Goal: Information Seeking & Learning: Learn about a topic

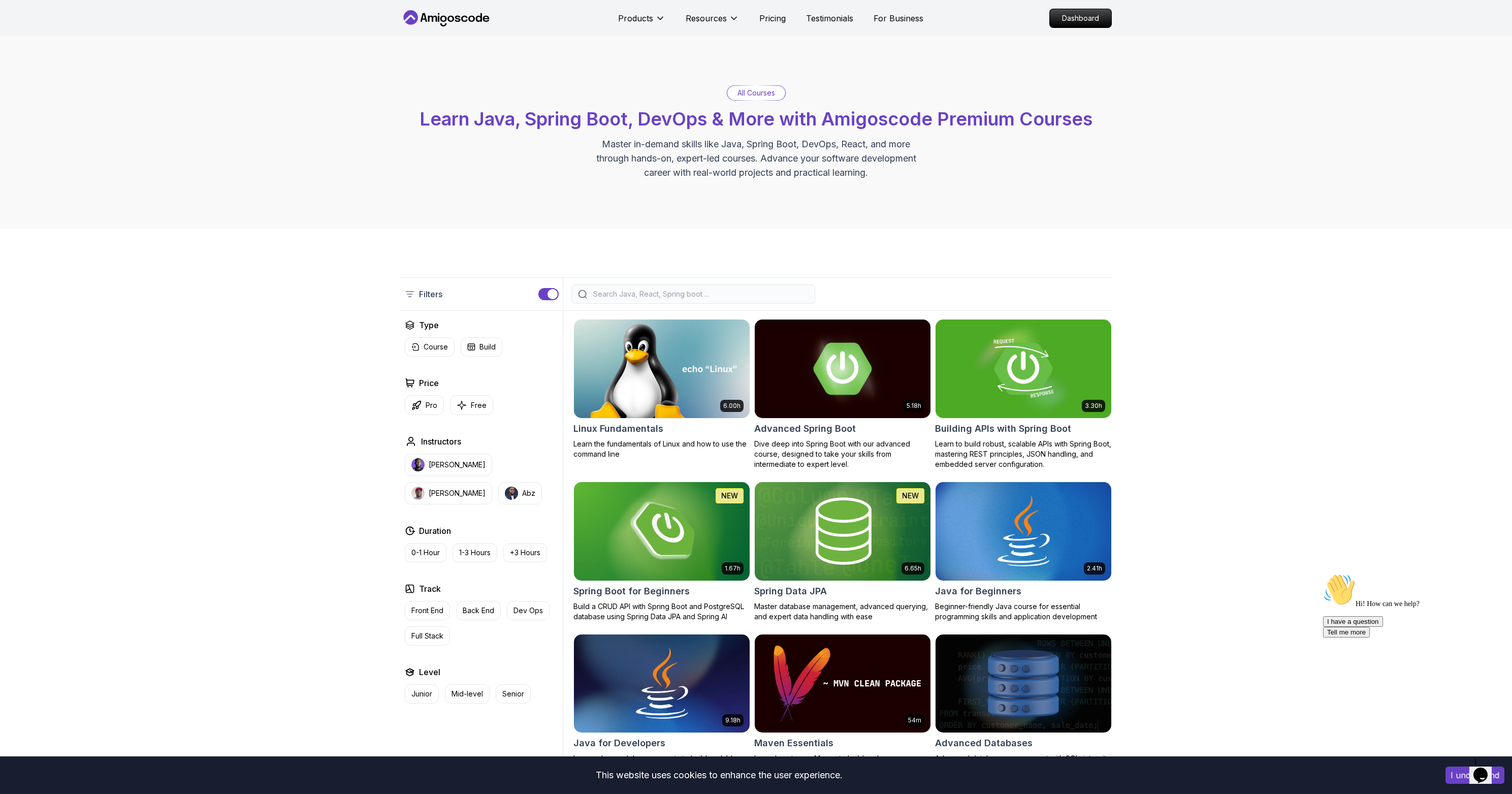
click at [652, 295] on input "search" at bounding box center [700, 294] width 217 height 10
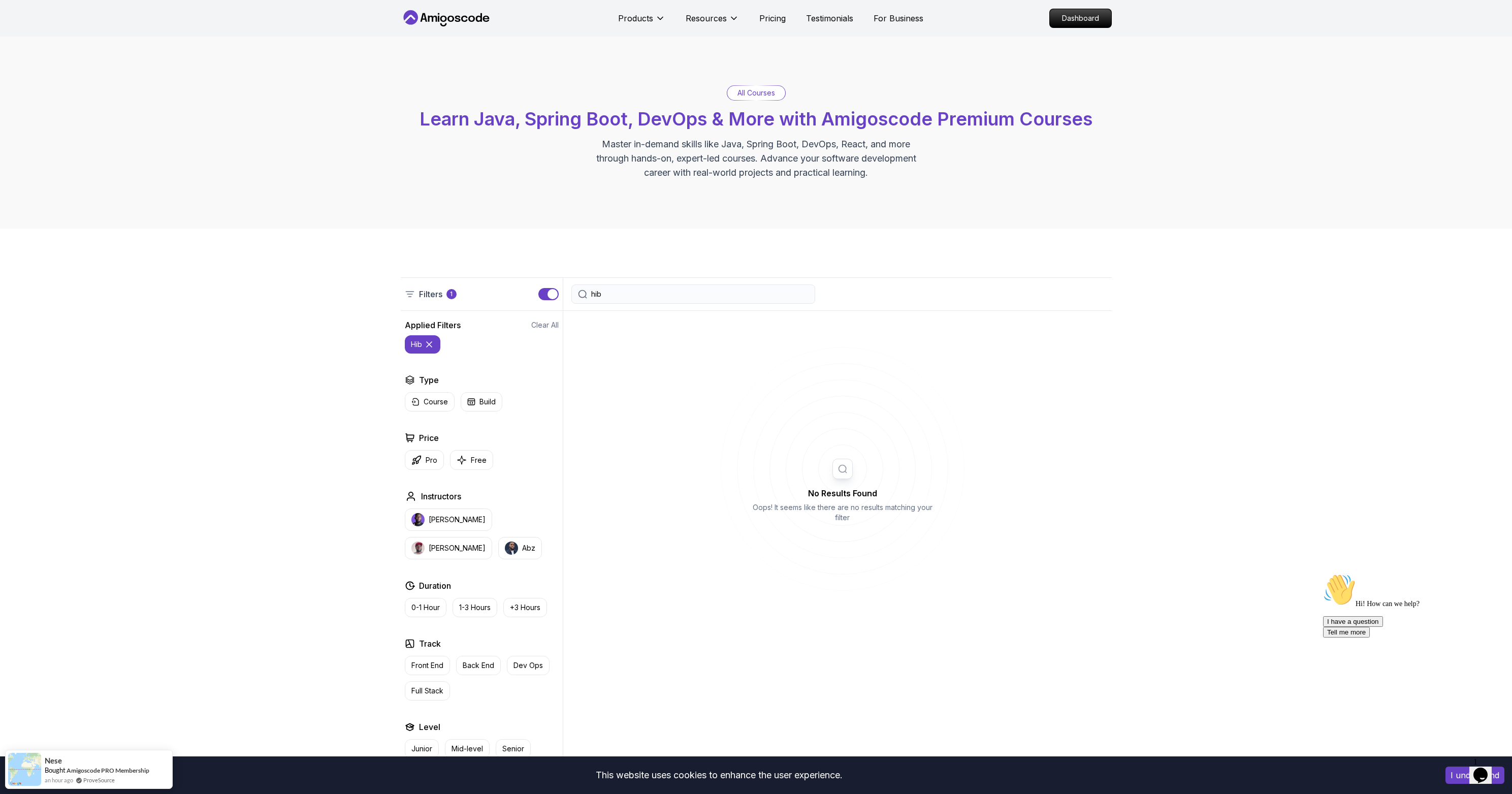
click at [902, 313] on body "This website uses cookies to enhance the user experience. I understand Products…" at bounding box center [756, 651] width 1512 height 1302
click at [657, 293] on input "hib" at bounding box center [700, 294] width 217 height 10
type input "h"
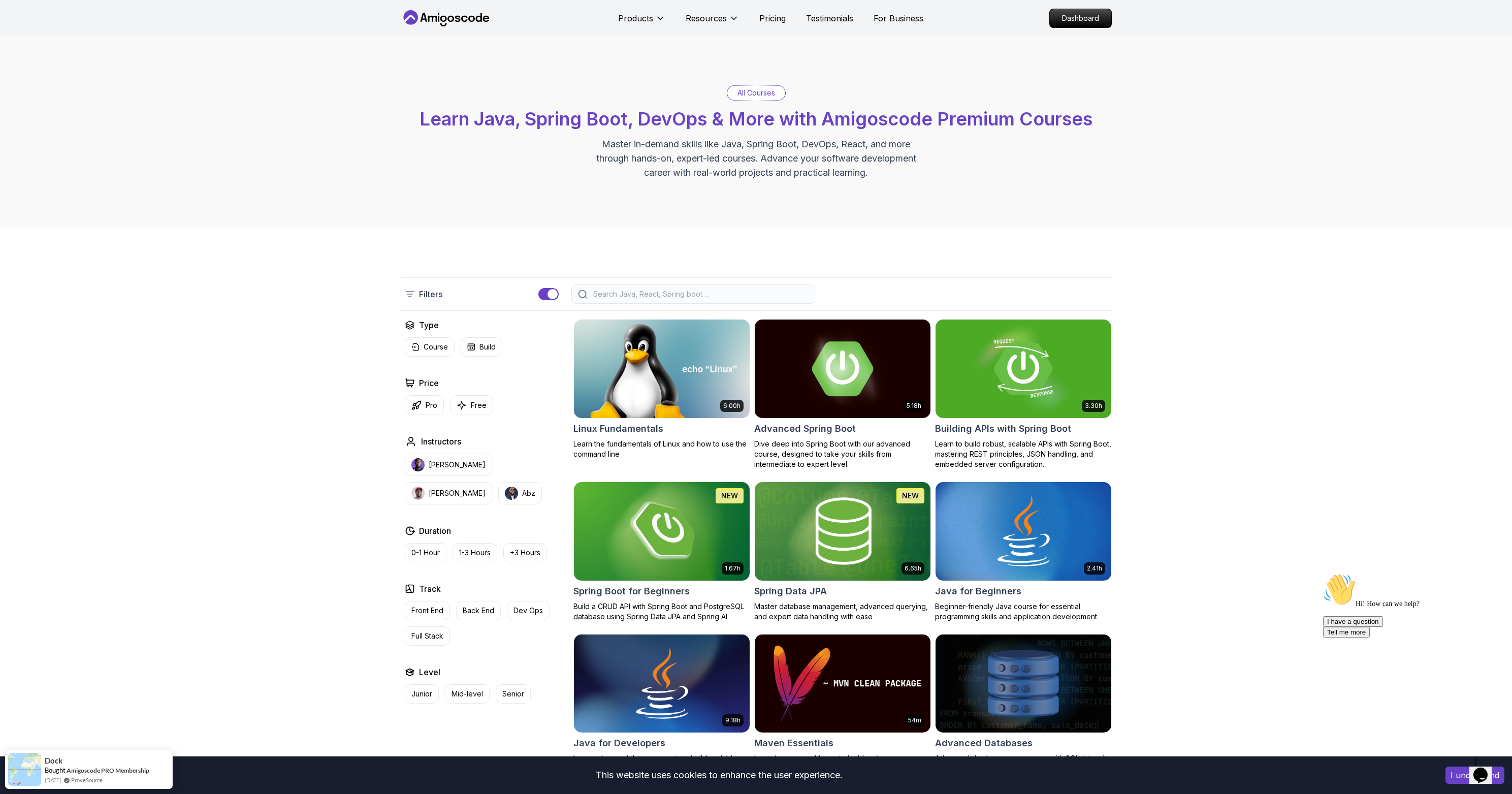
click at [845, 423] on h2 "Advanced Spring Boot" at bounding box center [805, 429] width 101 height 14
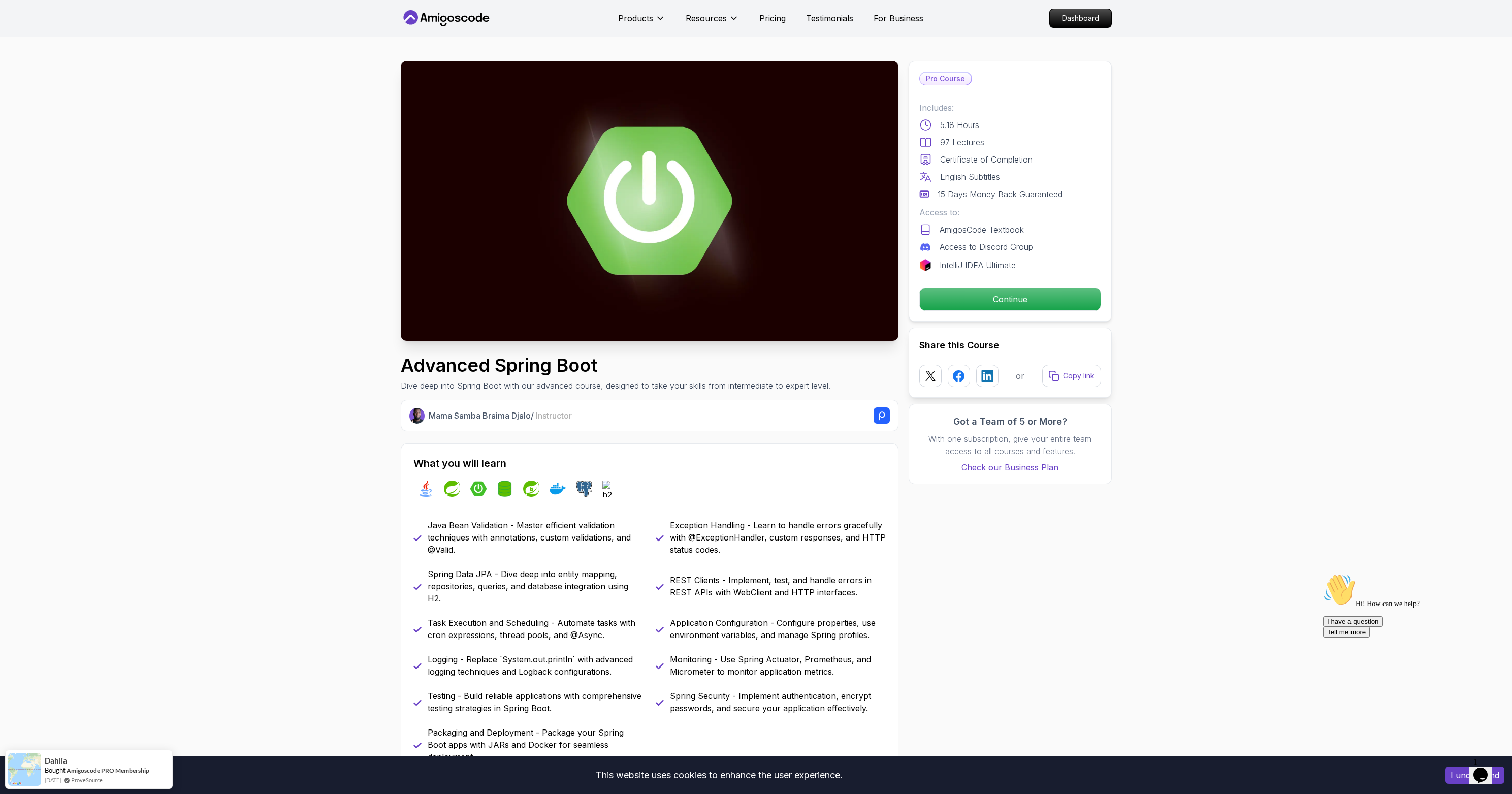
scroll to position [101, 0]
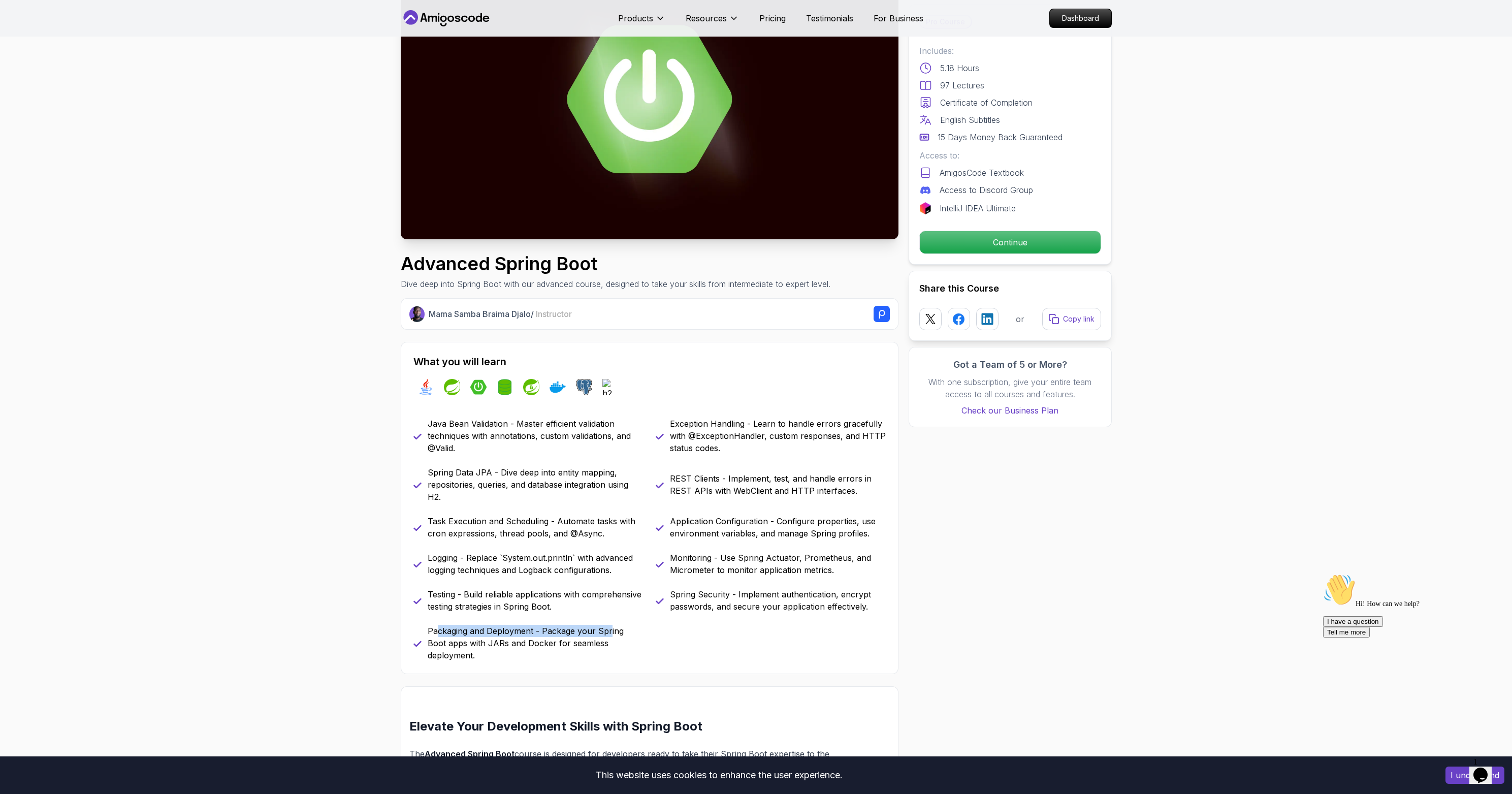
drag, startPoint x: 438, startPoint y: 629, endPoint x: 609, endPoint y: 630, distance: 171.0
click at [609, 630] on p "Packaging and Deployment - Package your Spring Boot apps with JARs and Docker f…" at bounding box center [536, 643] width 216 height 37
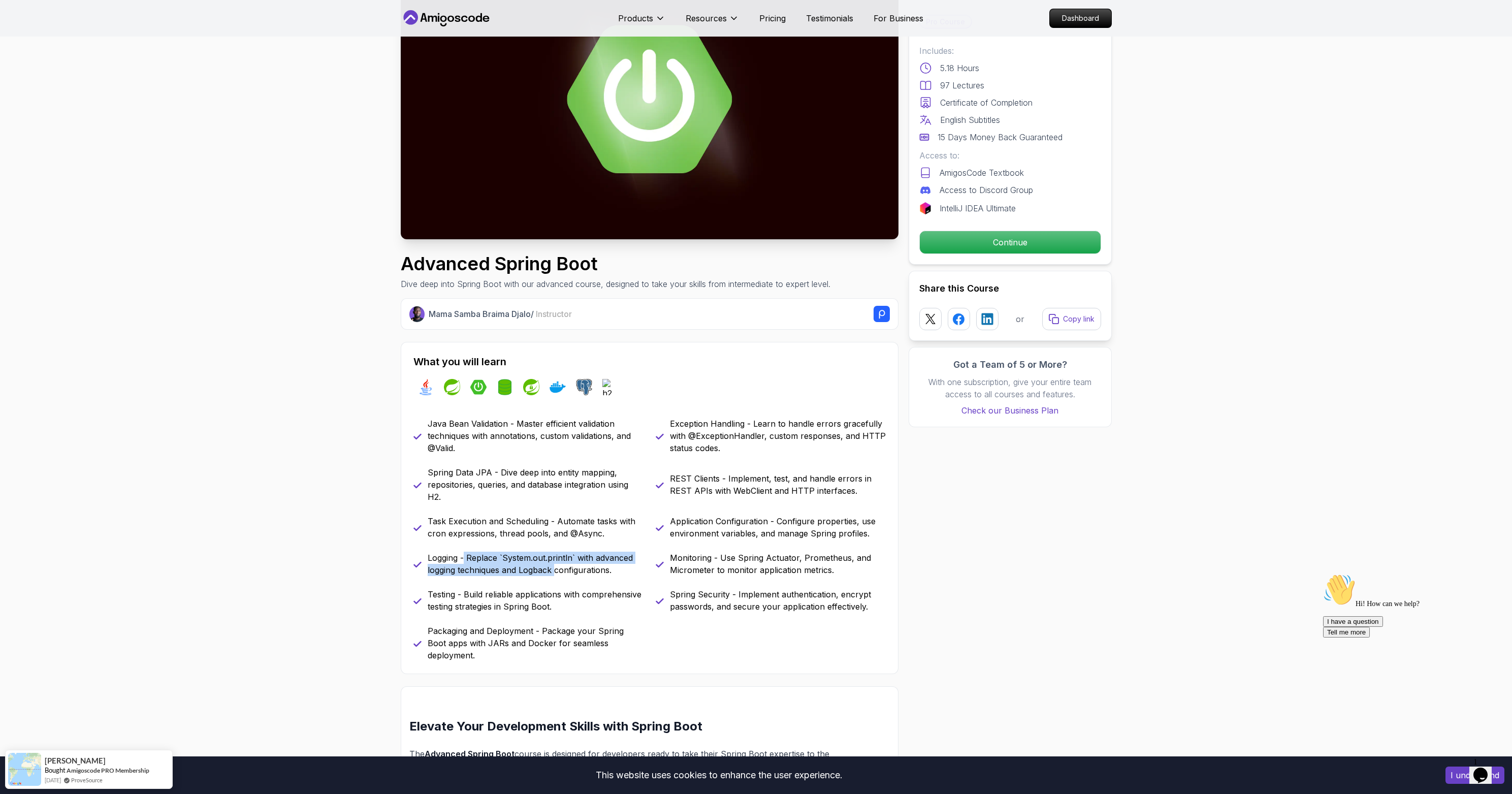
drag, startPoint x: 465, startPoint y: 557, endPoint x: 557, endPoint y: 570, distance: 92.9
click at [557, 570] on p "Logging - Replace `System.out.println` with advanced logging techniques and Log…" at bounding box center [536, 563] width 216 height 24
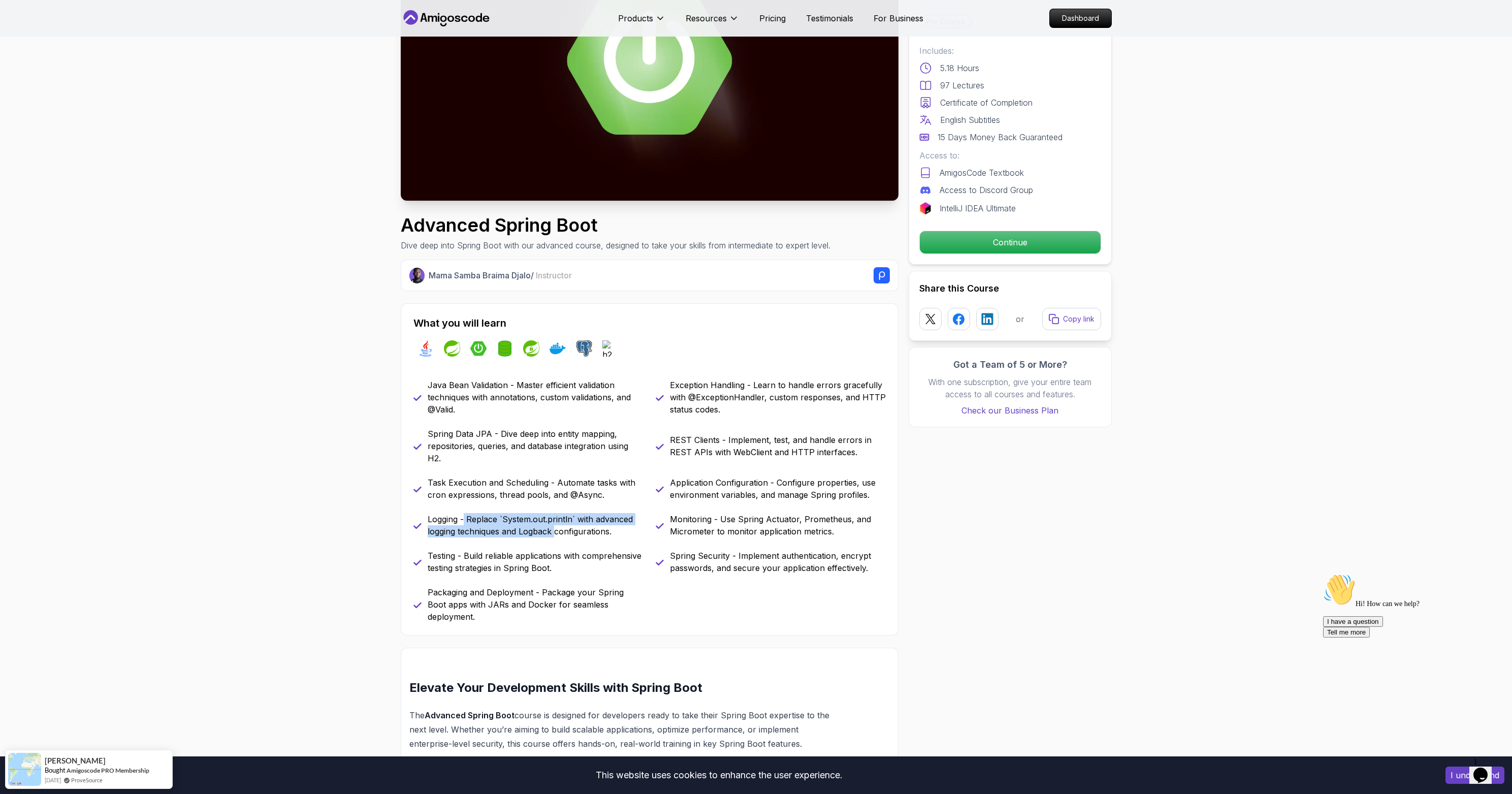
scroll to position [201, 0]
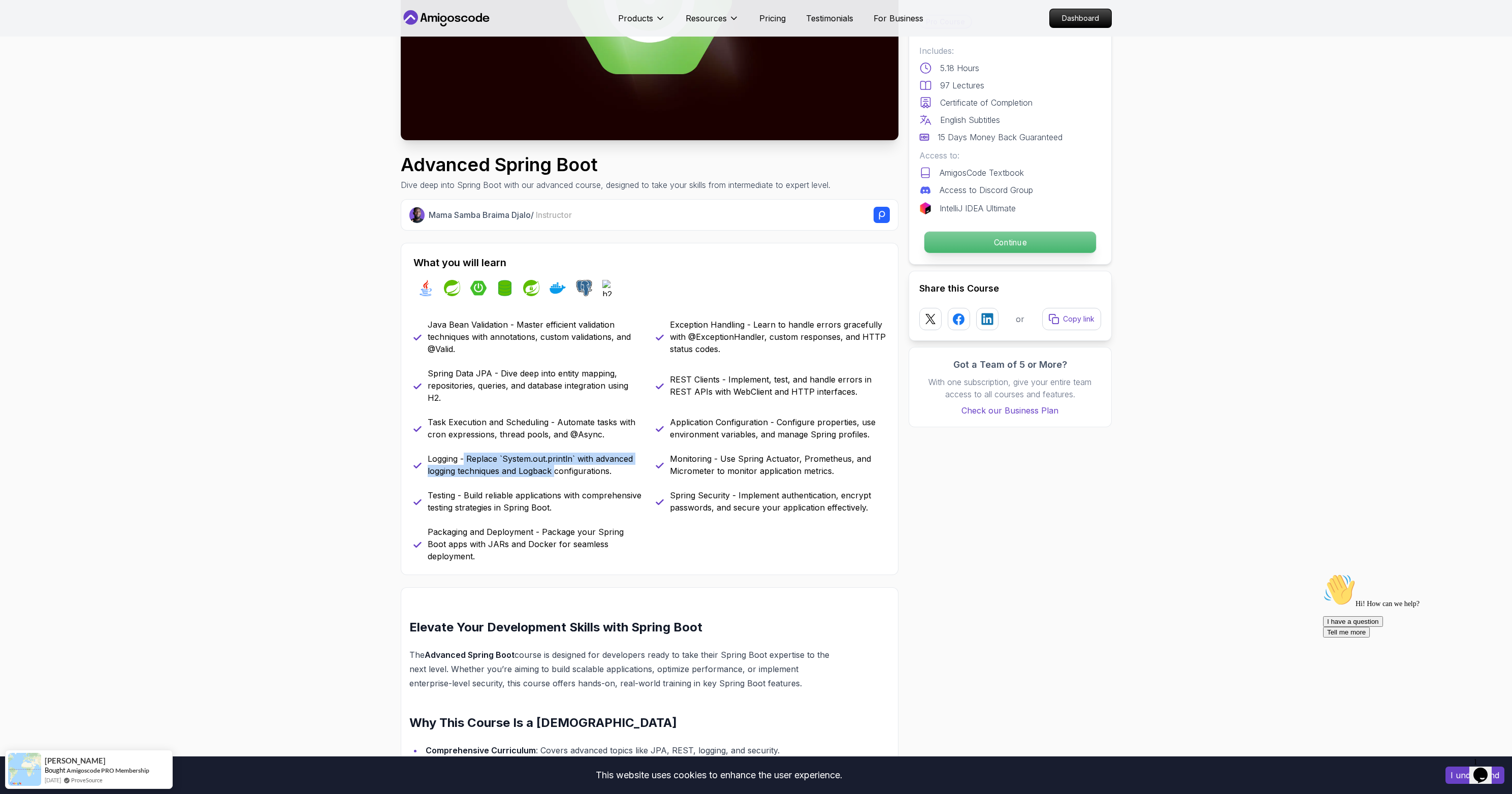
click at [996, 249] on p "Continue" at bounding box center [1009, 242] width 172 height 21
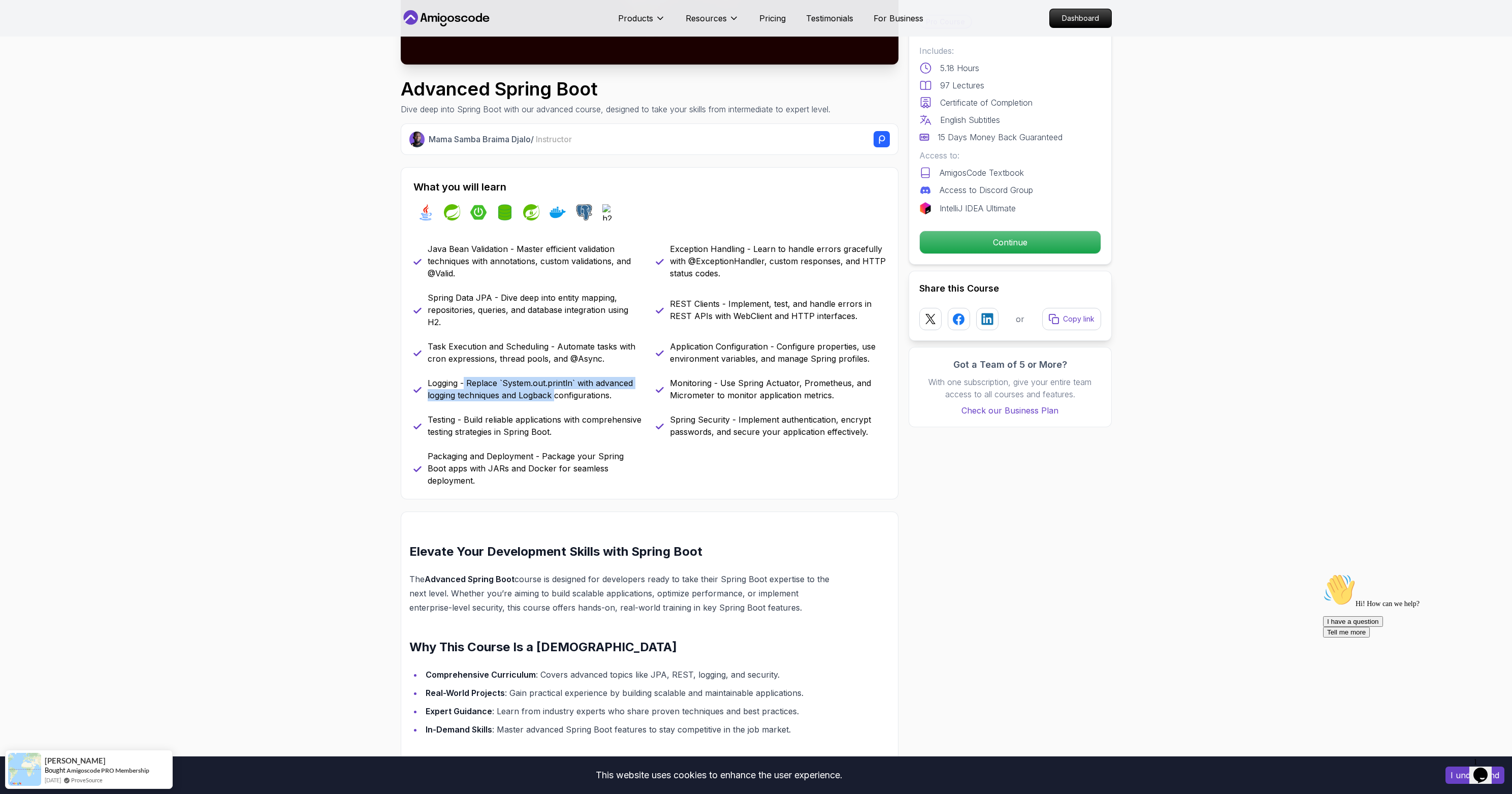
scroll to position [335, 0]
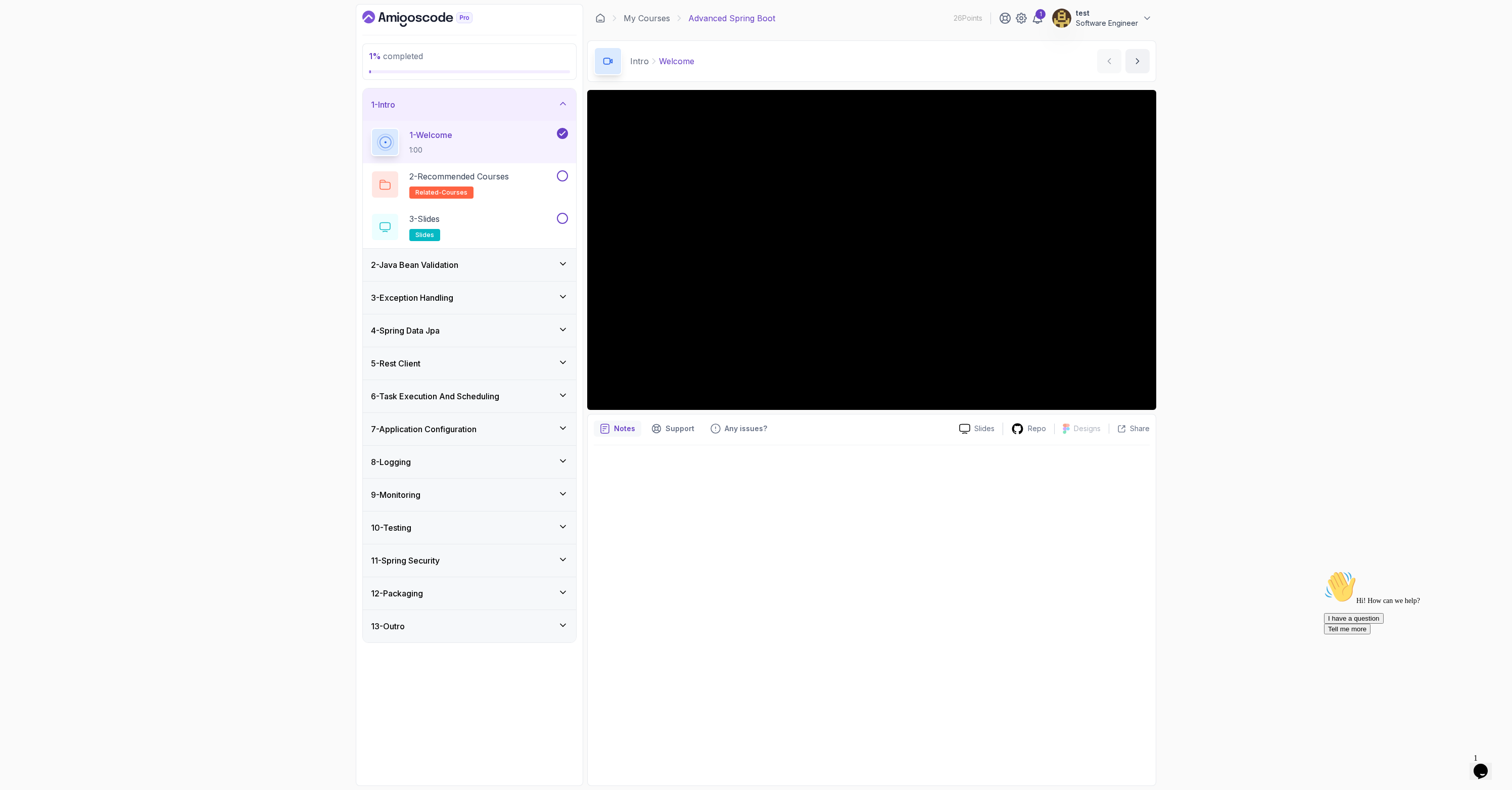
click at [1044, 23] on div "1 test Software Engineer" at bounding box center [1075, 18] width 153 height 20
click at [1040, 17] on div "1" at bounding box center [1040, 13] width 10 height 10
click at [645, 20] on link "My Courses" at bounding box center [646, 18] width 46 height 12
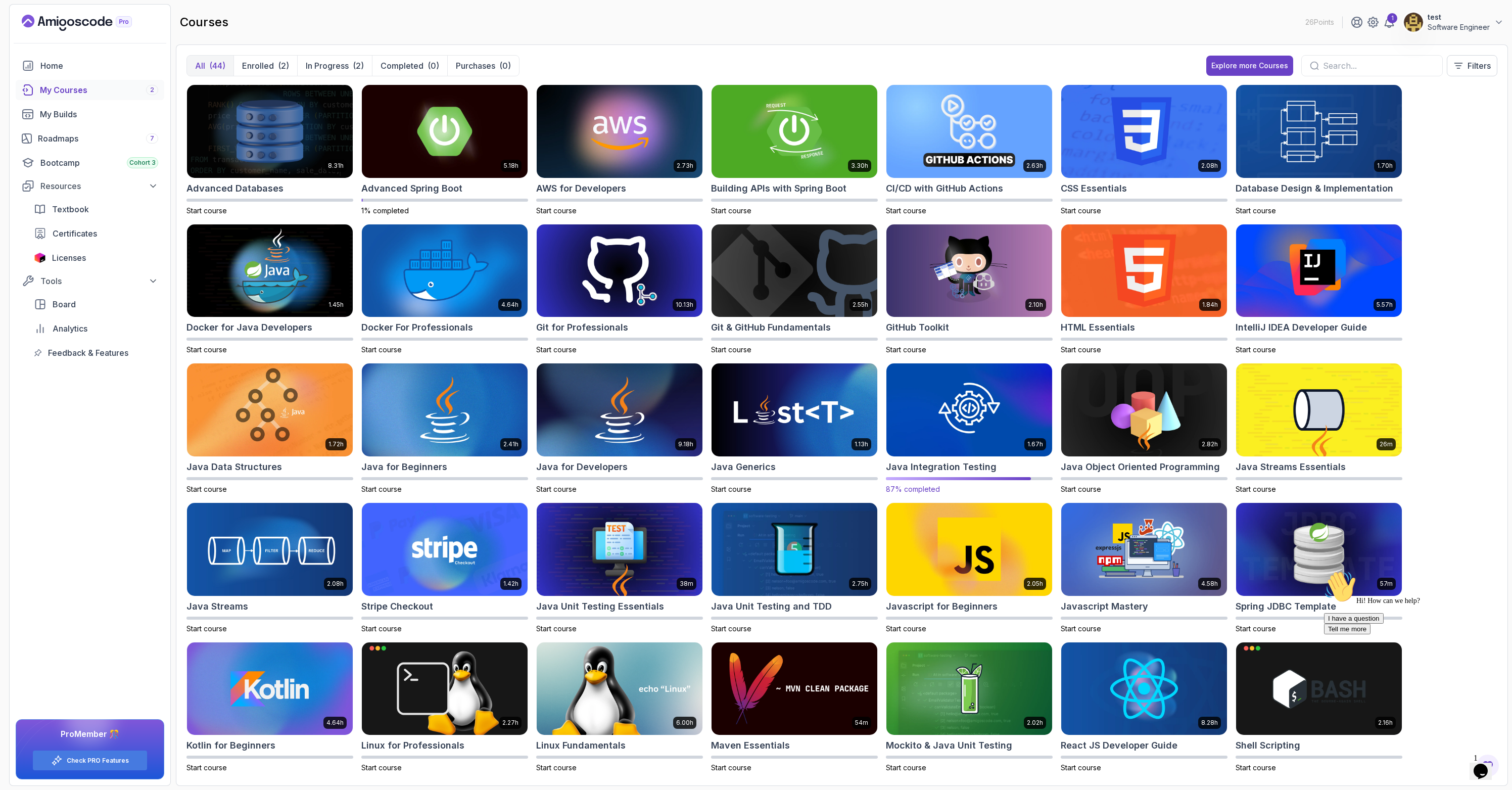
click at [958, 416] on img at bounding box center [969, 410] width 174 height 97
